Goal: Task Accomplishment & Management: Complete application form

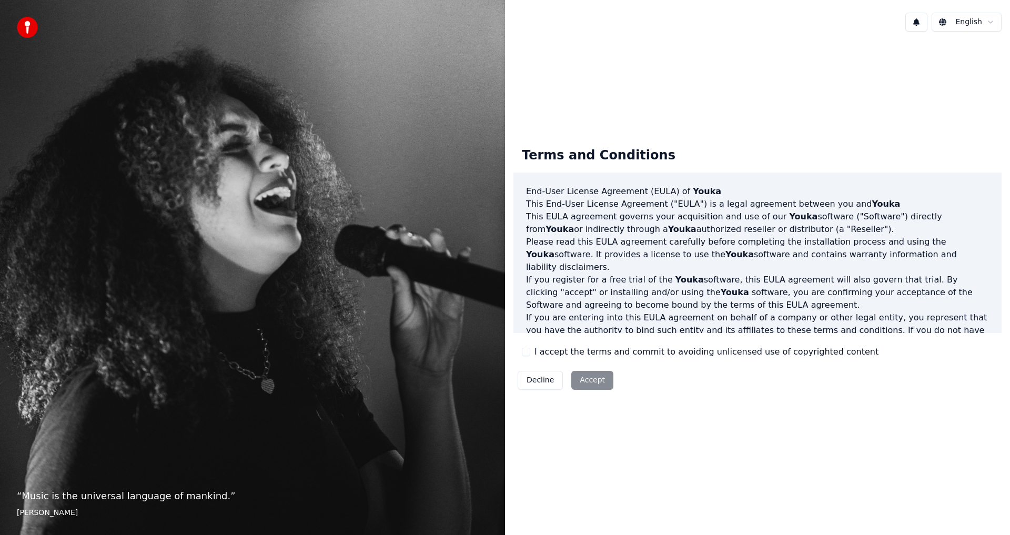
click at [530, 353] on div "I accept the terms and commit to avoiding unlicensed use of copyrighted content" at bounding box center [700, 352] width 357 height 13
click at [526, 353] on button "I accept the terms and commit to avoiding unlicensed use of copyrighted content" at bounding box center [526, 352] width 8 height 8
click at [990, 24] on html "“ Music is the universal language of mankind. ” [PERSON_NAME] English Terms and…" at bounding box center [505, 267] width 1010 height 535
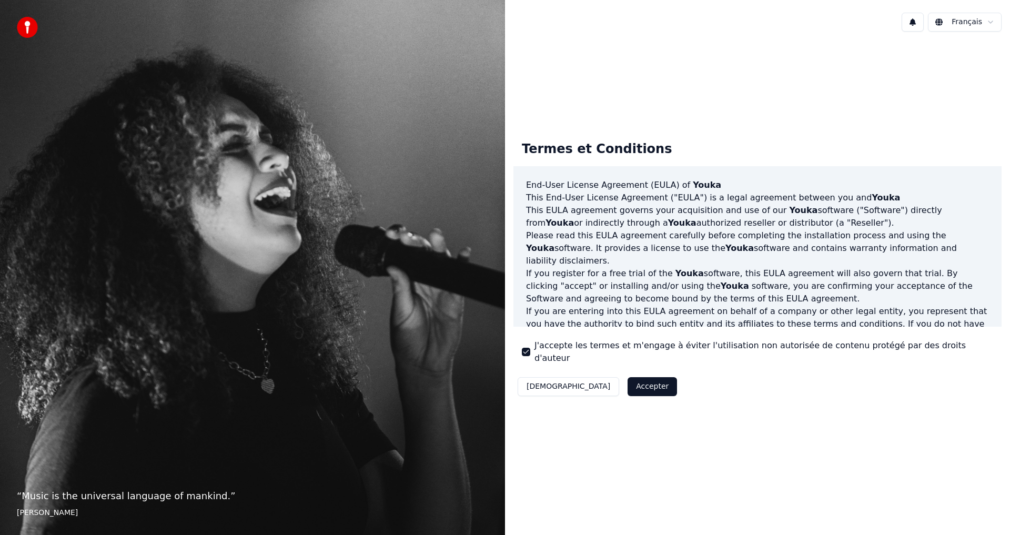
click at [628, 381] on button "Accepter" at bounding box center [652, 386] width 49 height 19
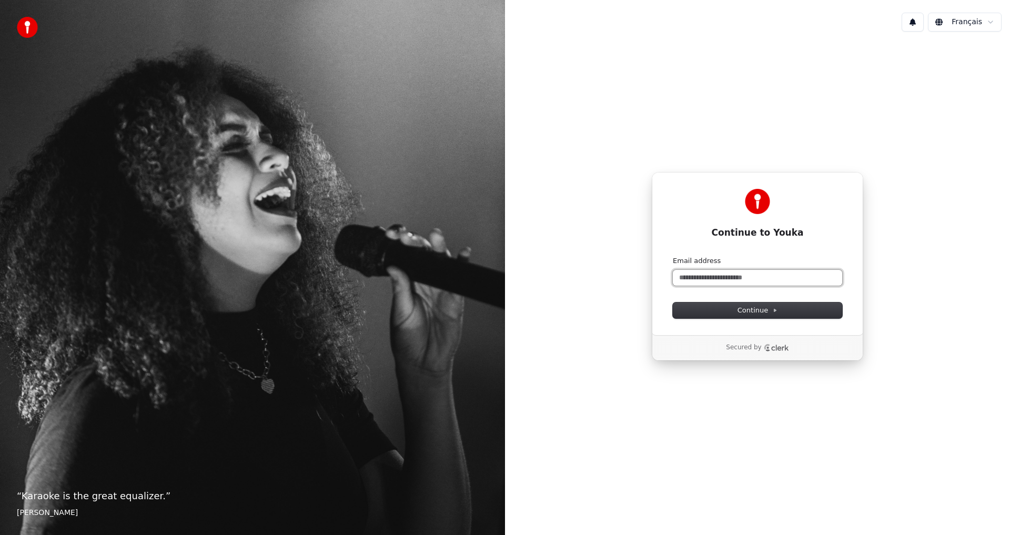
click at [702, 272] on input "Email address" at bounding box center [757, 278] width 169 height 16
